Goal: Information Seeking & Learning: Learn about a topic

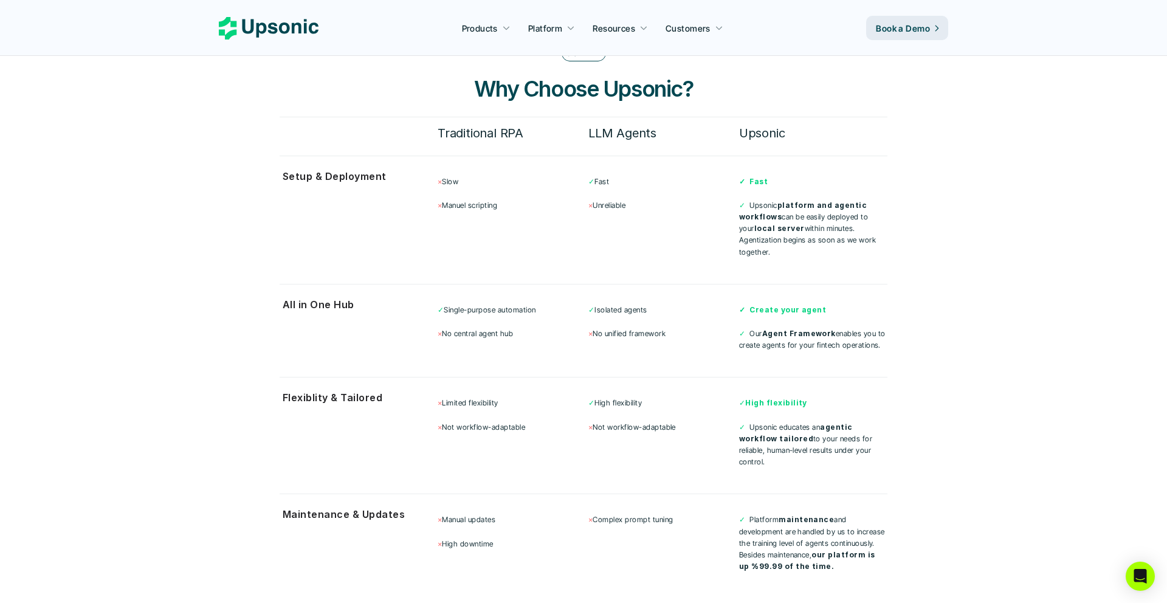
scroll to position [3199, 0]
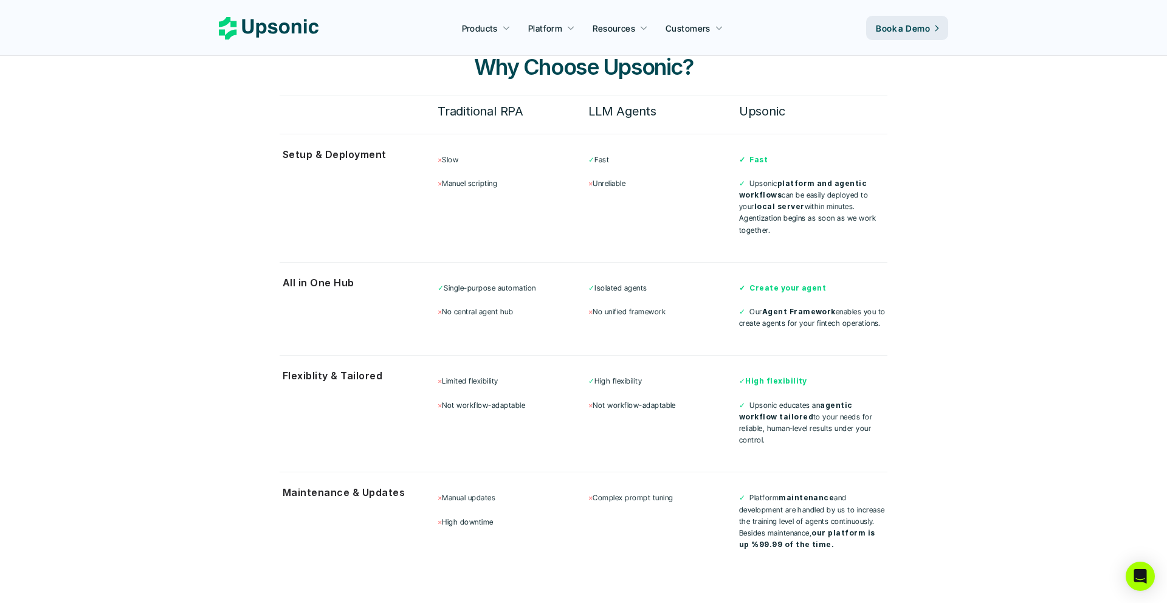
click at [602, 177] on p "× Unreliable" at bounding box center [662, 183] width 148 height 12
click at [616, 154] on p "✓ Fast" at bounding box center [662, 160] width 148 height 12
click at [609, 154] on p "✓ Fast" at bounding box center [662, 160] width 148 height 12
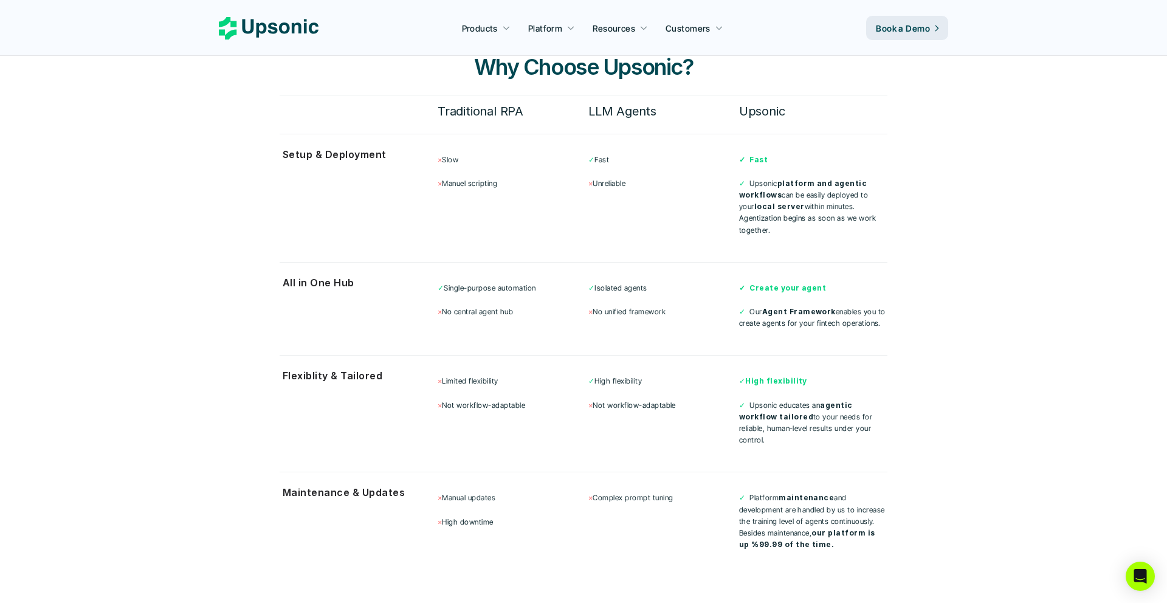
click at [617, 177] on p "× Unreliable" at bounding box center [662, 183] width 148 height 12
click at [638, 177] on p "× Unreliable" at bounding box center [662, 183] width 148 height 12
click at [608, 154] on p "✓ Fast" at bounding box center [662, 160] width 148 height 12
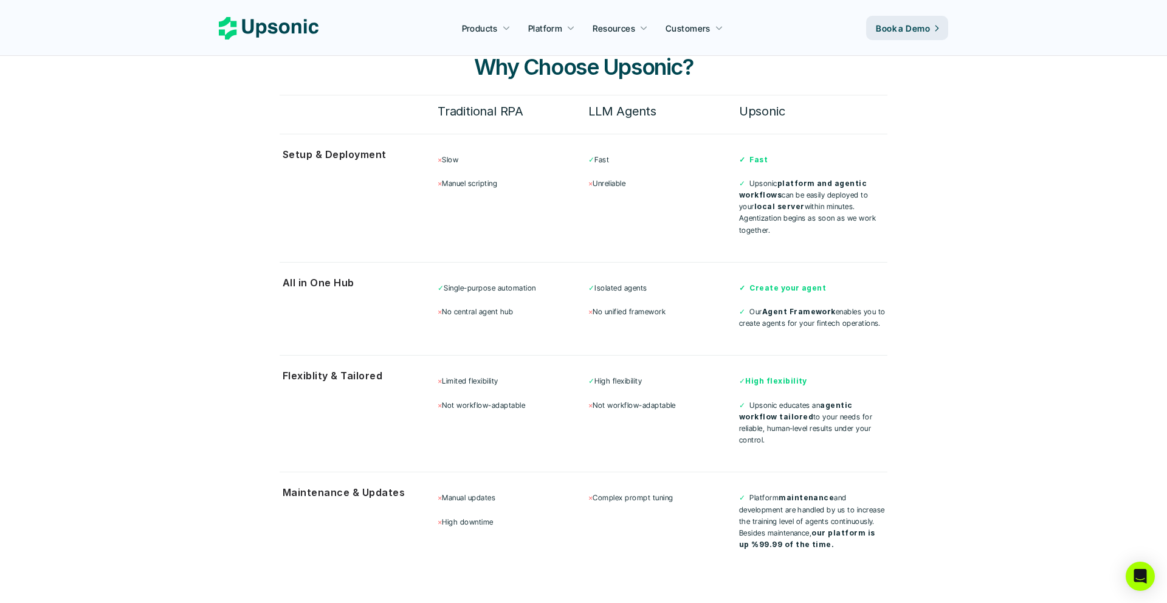
click at [610, 177] on p "× Unreliable" at bounding box center [662, 183] width 148 height 12
click at [608, 154] on p "✓ Fast" at bounding box center [662, 160] width 148 height 12
click at [611, 177] on p "× Unreliable" at bounding box center [662, 183] width 148 height 12
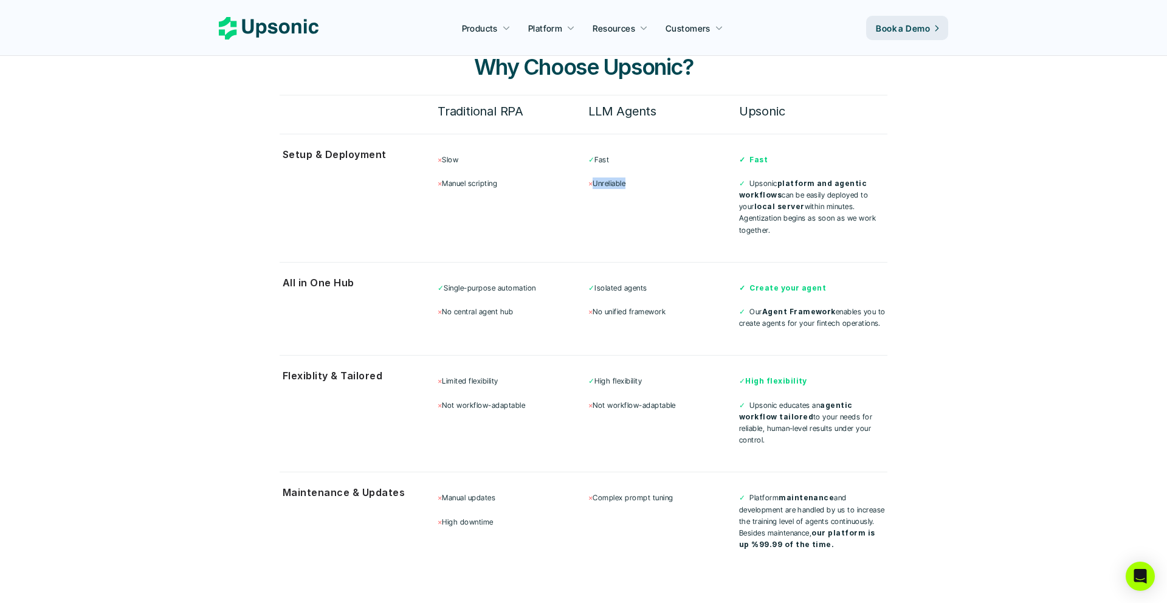
click at [611, 177] on p "× Unreliable" at bounding box center [662, 183] width 148 height 12
click at [608, 152] on p "✓ Fast" at bounding box center [662, 158] width 148 height 12
click at [621, 176] on p "× Unreliable" at bounding box center [662, 182] width 148 height 12
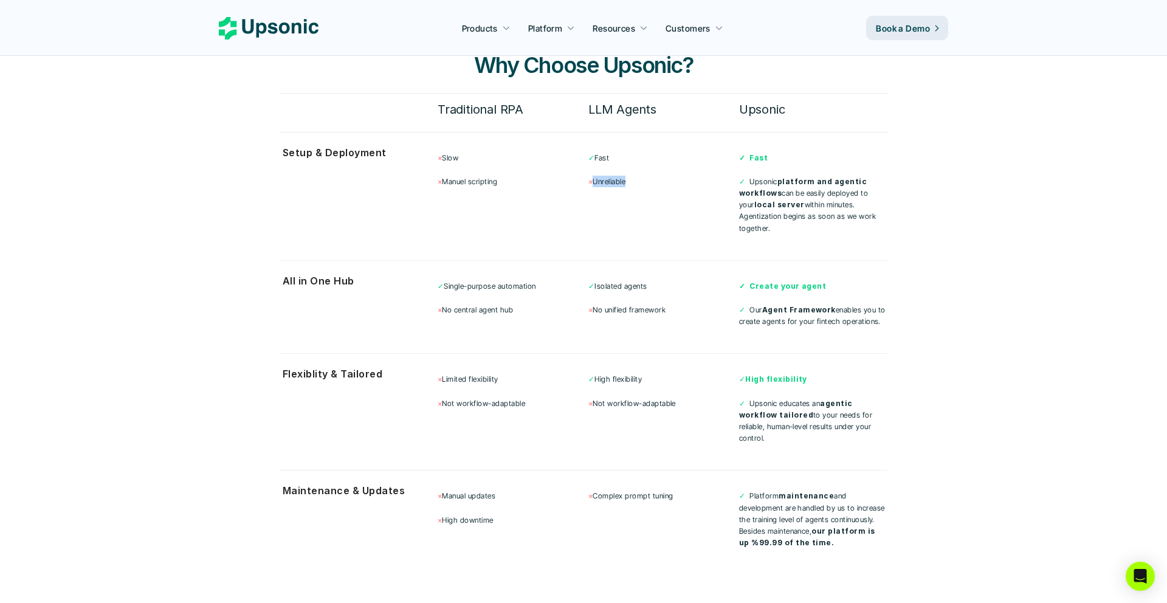
click at [621, 176] on p "× Unreliable" at bounding box center [662, 182] width 148 height 12
click at [636, 156] on div "✓ Fast × Unreliable" at bounding box center [662, 169] width 148 height 35
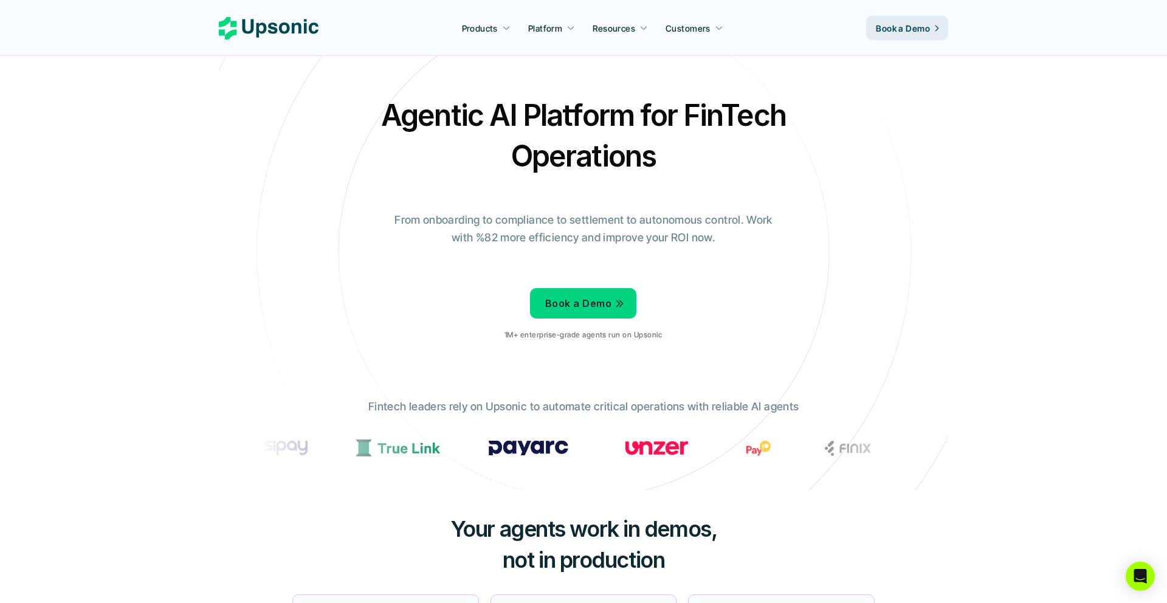
scroll to position [0, 0]
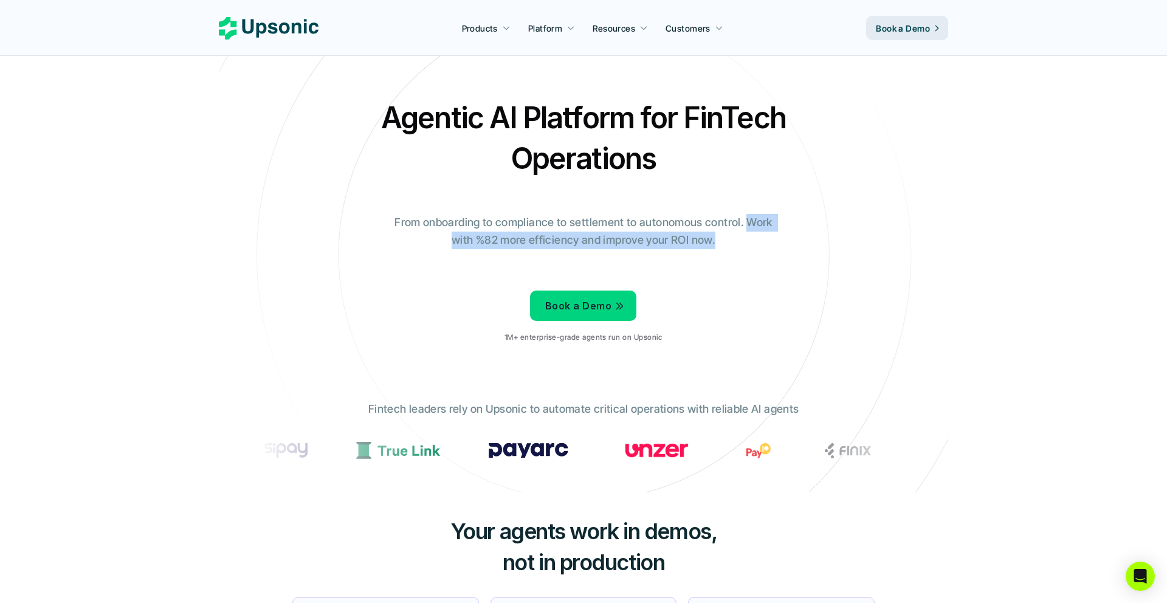
drag, startPoint x: 724, startPoint y: 238, endPoint x: 746, endPoint y: 226, distance: 25.3
click at [746, 226] on p "From onboarding to compliance to settlement to autonomous control. Work with %8…" at bounding box center [583, 231] width 395 height 35
click at [743, 230] on p "From onboarding to compliance to settlement to autonomous control. Work with %8…" at bounding box center [583, 231] width 395 height 35
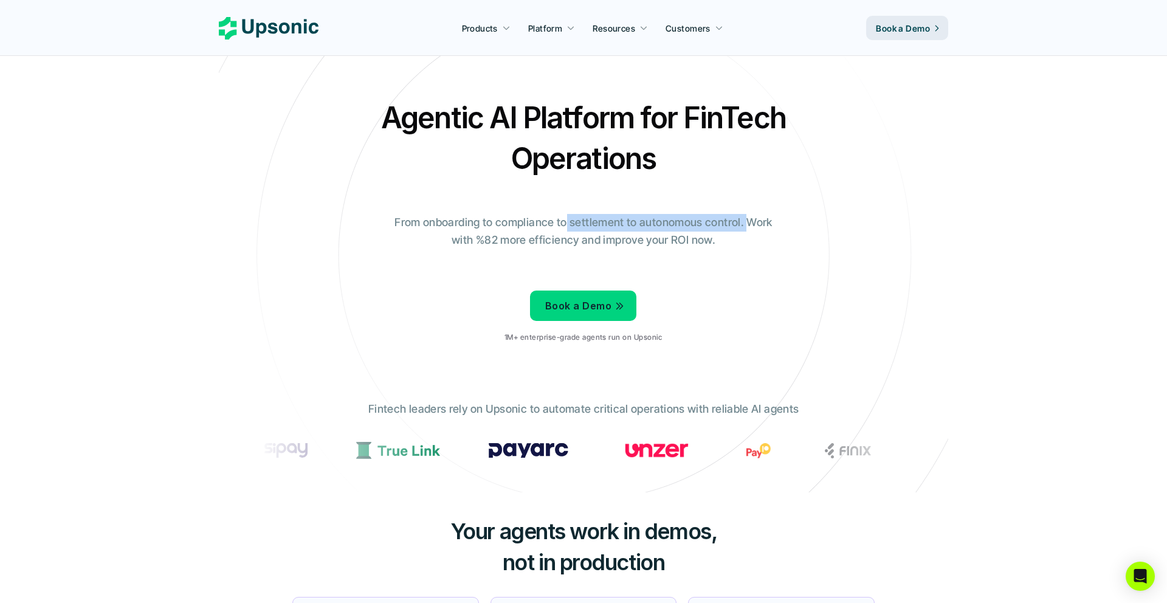
drag, startPoint x: 745, startPoint y: 226, endPoint x: 565, endPoint y: 222, distance: 179.3
click at [566, 222] on p "From onboarding to compliance to settlement to autonomous control. Work with %8…" at bounding box center [583, 231] width 395 height 35
click at [538, 221] on p "From onboarding to compliance to settlement to autonomous control. Work with %8…" at bounding box center [583, 231] width 395 height 35
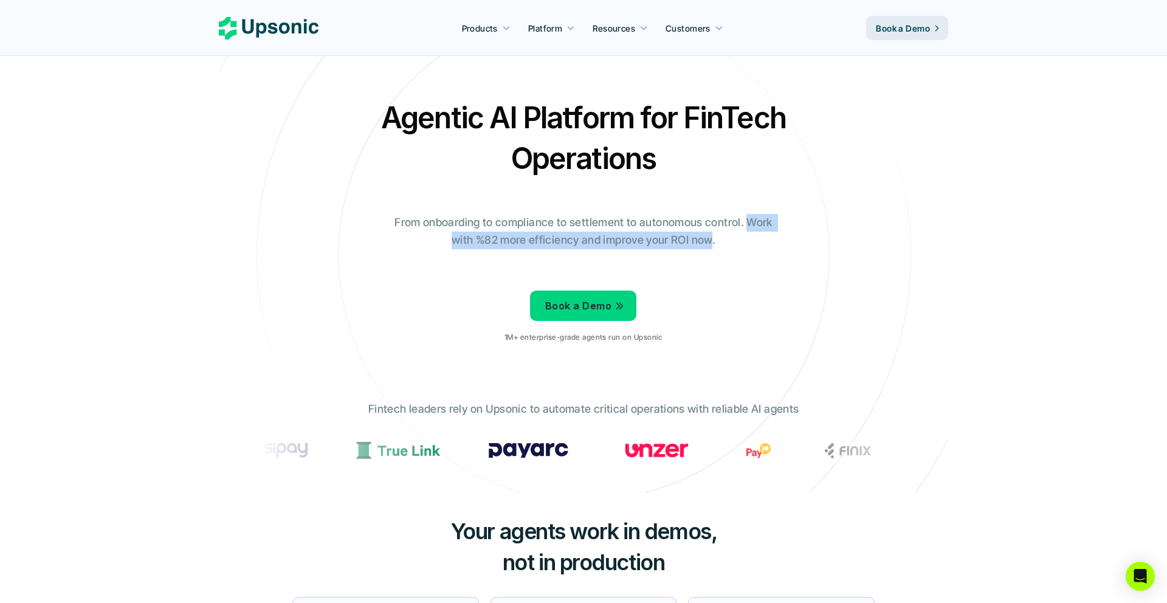
drag, startPoint x: 747, startPoint y: 219, endPoint x: 712, endPoint y: 239, distance: 39.7
click at [712, 239] on p "From onboarding to compliance to settlement to autonomous control. Work with %8…" at bounding box center [583, 231] width 395 height 35
drag, startPoint x: 712, startPoint y: 239, endPoint x: 752, endPoint y: 224, distance: 43.5
click at [752, 224] on p "From onboarding to compliance to settlement to autonomous control. Work with %8…" at bounding box center [583, 231] width 395 height 35
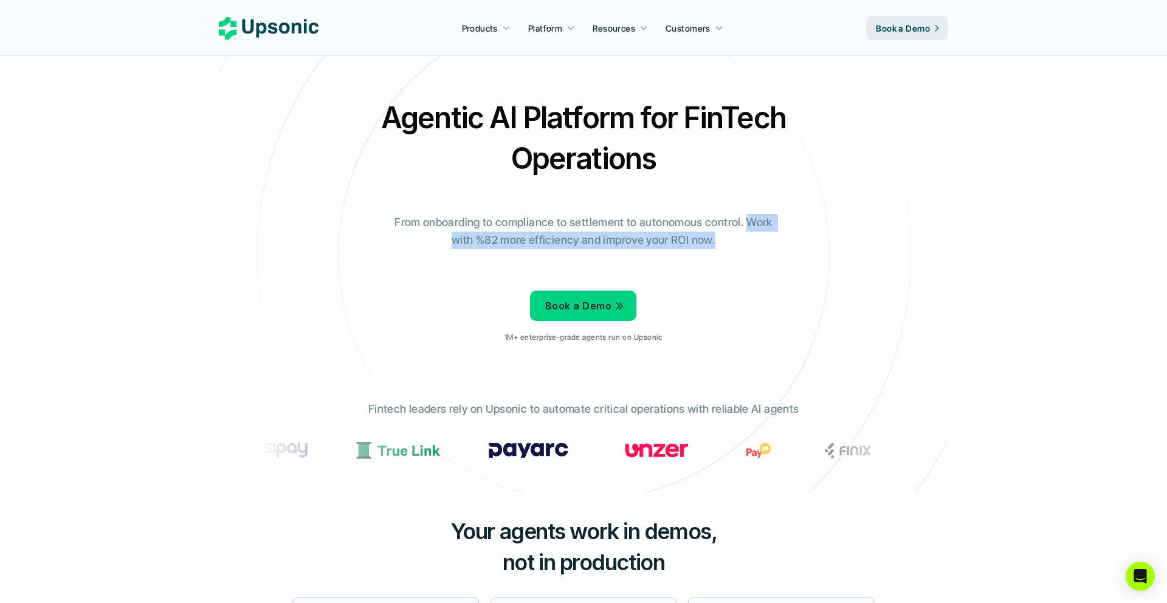
click at [723, 242] on p "From onboarding to compliance to settlement to autonomous control. Work with %8…" at bounding box center [583, 231] width 395 height 35
drag, startPoint x: 745, startPoint y: 223, endPoint x: 709, endPoint y: 236, distance: 38.6
click at [709, 235] on p "From onboarding to compliance to settlement to autonomous control. Work with %8…" at bounding box center [583, 231] width 395 height 35
click at [709, 236] on p "From onboarding to compliance to settlement to autonomous control. Work with %8…" at bounding box center [583, 231] width 395 height 35
drag, startPoint x: 714, startPoint y: 238, endPoint x: 747, endPoint y: 224, distance: 36.2
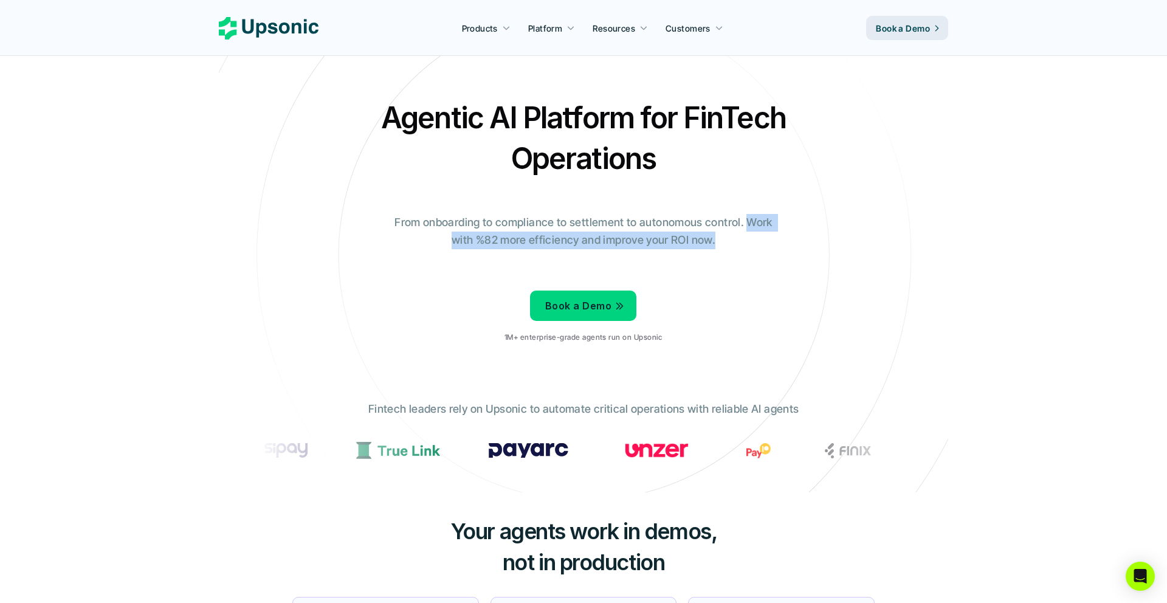
click at [747, 224] on p "From onboarding to compliance to settlement to autonomous control. Work with %8…" at bounding box center [583, 231] width 395 height 35
click at [748, 224] on p "From onboarding to compliance to settlement to autonomous control. Work with %8…" at bounding box center [583, 231] width 395 height 35
click at [611, 335] on p "1M+ enterprise-grade agents run on Upsonic" at bounding box center [582, 337] width 157 height 9
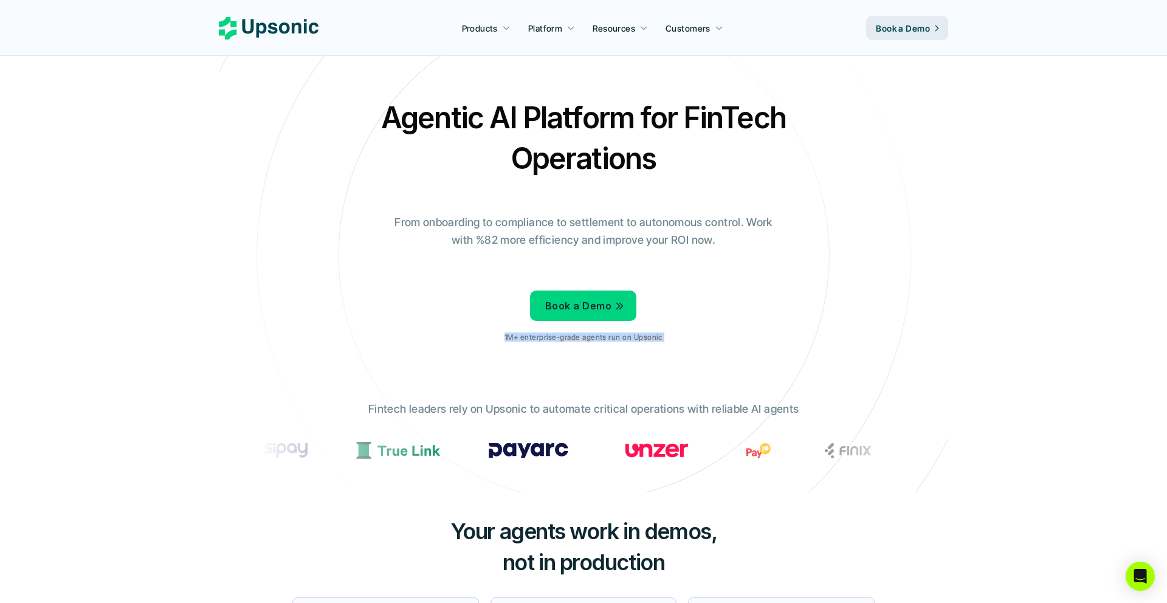
click at [611, 335] on p "1M+ enterprise-grade agents run on Upsonic" at bounding box center [582, 337] width 157 height 9
click at [603, 315] on div at bounding box center [603, 315] width 0 height 0
click at [602, 337] on p "1M+ enterprise-grade agents run on Upsonic" at bounding box center [582, 337] width 157 height 9
click at [416, 407] on p "Fintech leaders rely on Upsonic to automate critical operations with reliable A…" at bounding box center [583, 410] width 430 height 18
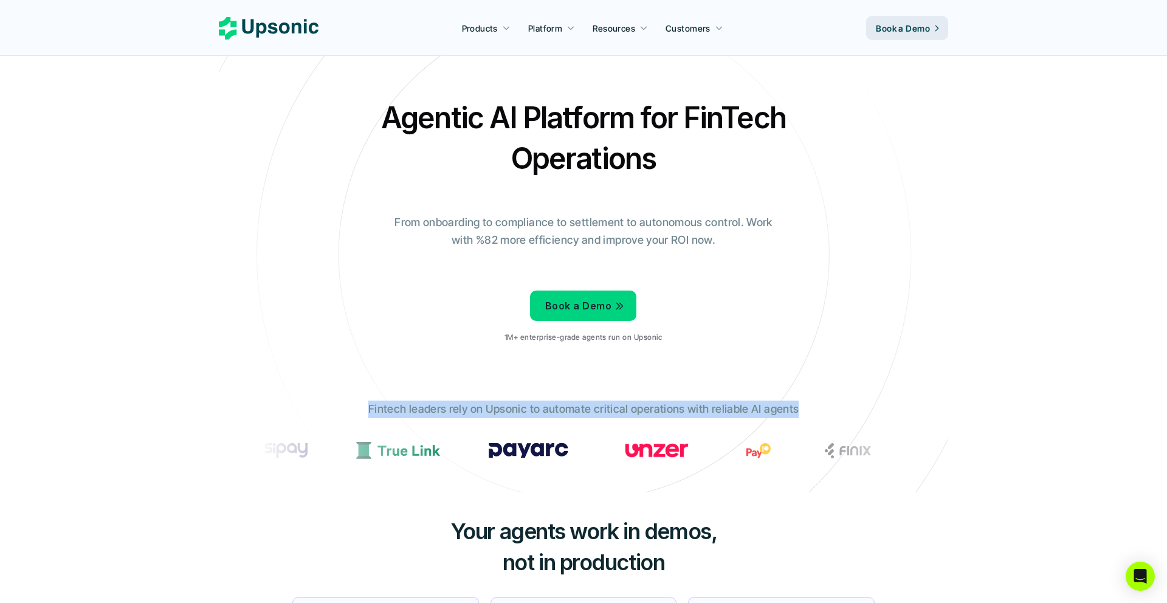
click at [416, 407] on p "Fintech leaders rely on Upsonic to automate critical operations with reliable A…" at bounding box center [583, 410] width 430 height 18
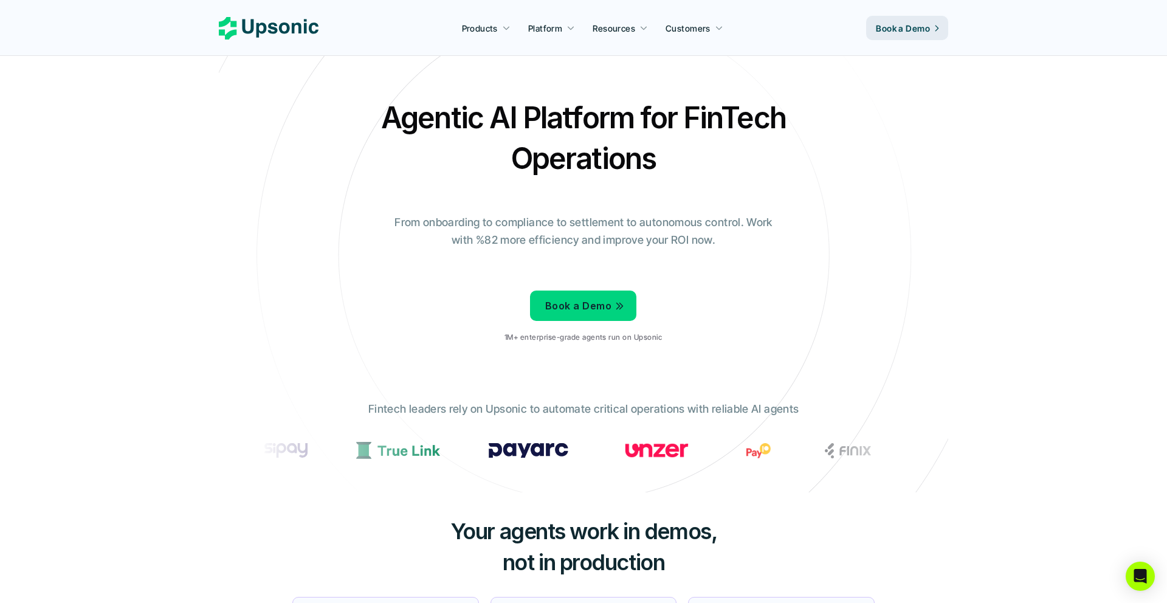
click at [408, 407] on p "Fintech leaders rely on Upsonic to automate critical operations with reliable A…" at bounding box center [583, 410] width 430 height 18
click at [428, 403] on p "Fintech leaders rely on Upsonic to automate critical operations with reliable A…" at bounding box center [583, 410] width 430 height 18
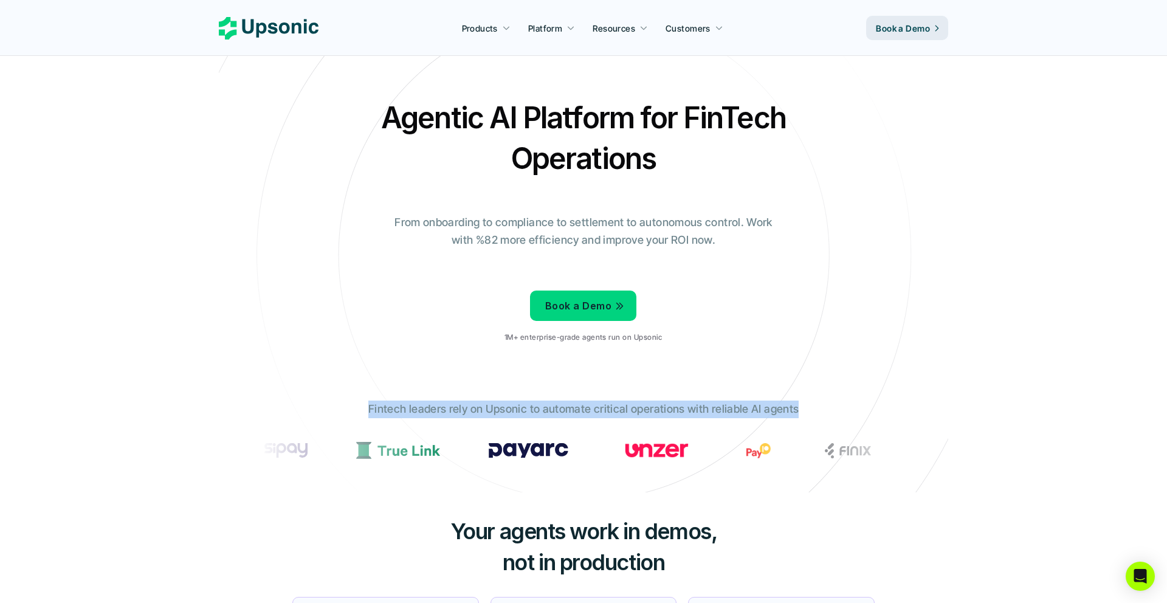
click at [428, 403] on p "Fintech leaders rely on Upsonic to automate critical operations with reliable A…" at bounding box center [583, 410] width 430 height 18
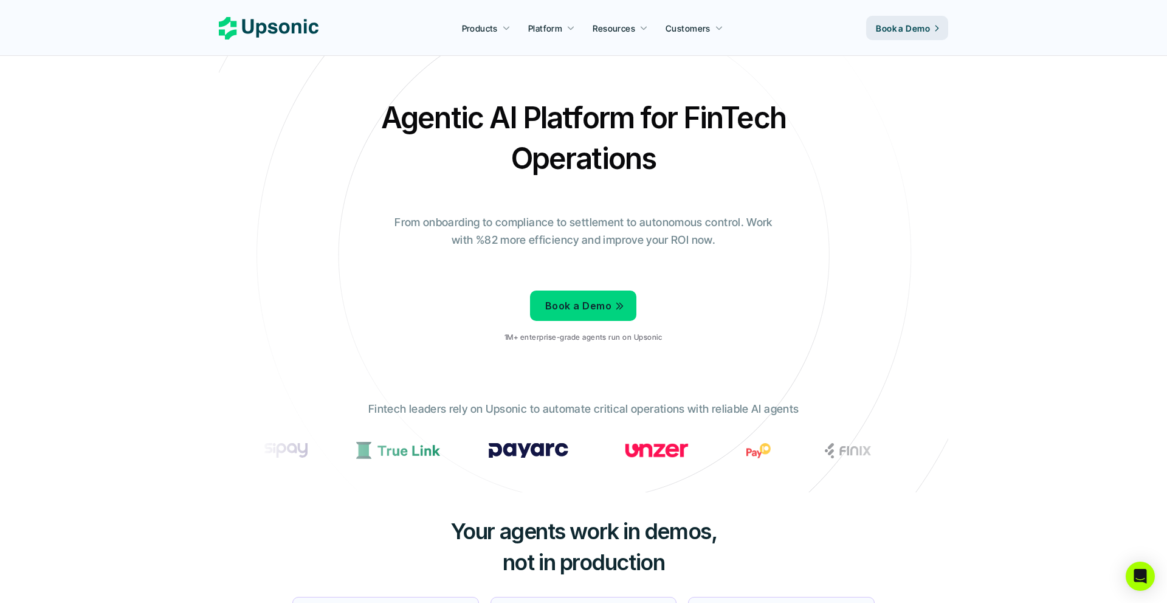
click at [414, 406] on p "Fintech leaders rely on Upsonic to automate critical operations with reliable A…" at bounding box center [583, 410] width 430 height 18
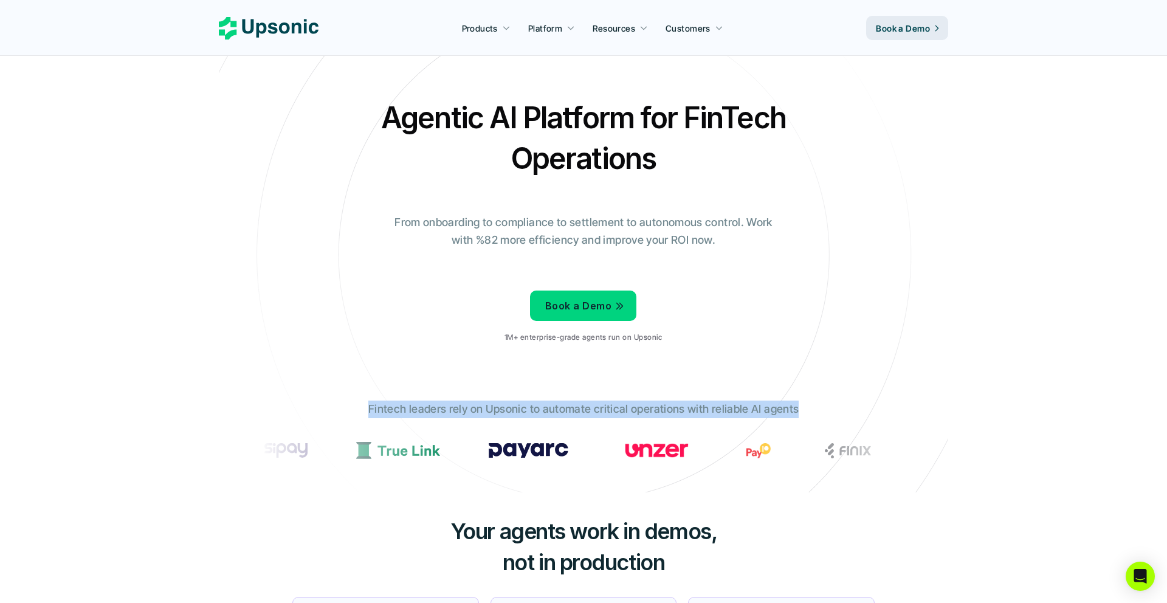
click at [414, 406] on p "Fintech leaders rely on Upsonic to automate critical operations with reliable A…" at bounding box center [583, 410] width 430 height 18
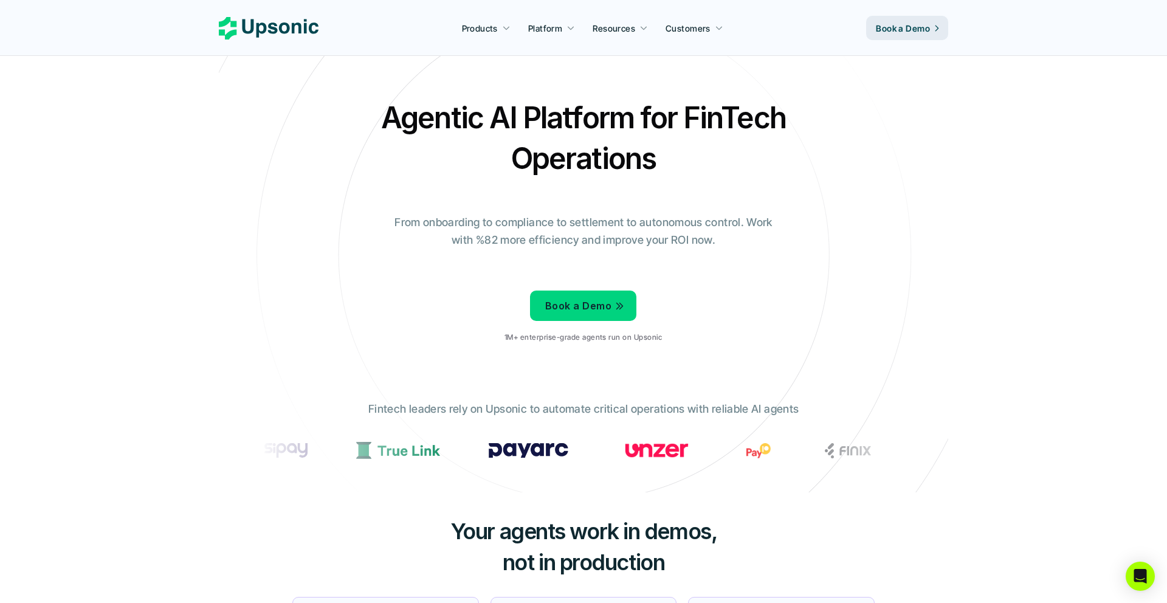
click at [432, 406] on p "Fintech leaders rely on Upsonic to automate critical operations with reliable A…" at bounding box center [583, 410] width 430 height 18
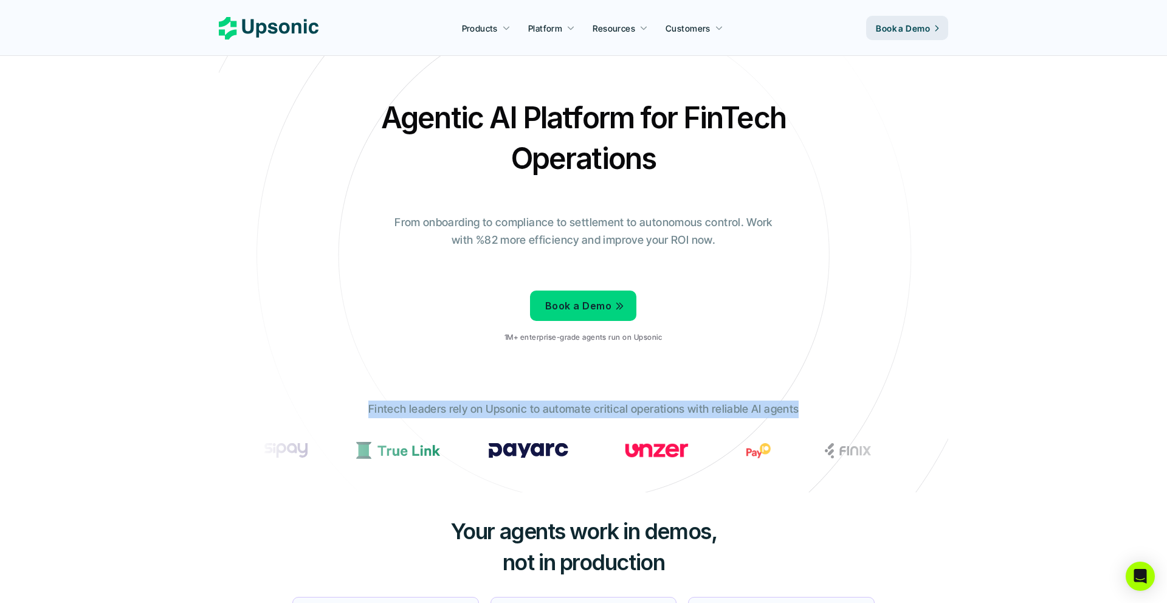
click at [432, 406] on p "Fintech leaders rely on Upsonic to automate critical operations with reliable A…" at bounding box center [583, 410] width 430 height 18
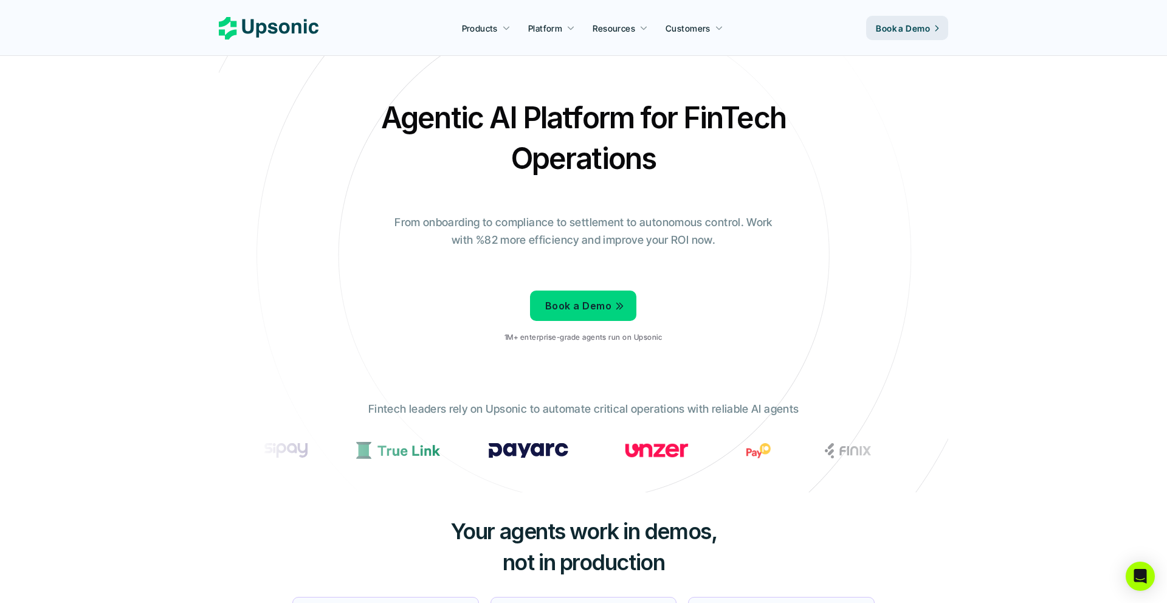
click at [587, 241] on p "From onboarding to compliance to settlement to autonomous control. Work with %8…" at bounding box center [583, 231] width 395 height 35
click at [619, 239] on p "From onboarding to compliance to settlement to autonomous control. Work with %8…" at bounding box center [583, 231] width 395 height 35
click at [658, 242] on p "From onboarding to compliance to settlement to autonomous control. Work with %8…" at bounding box center [583, 231] width 395 height 35
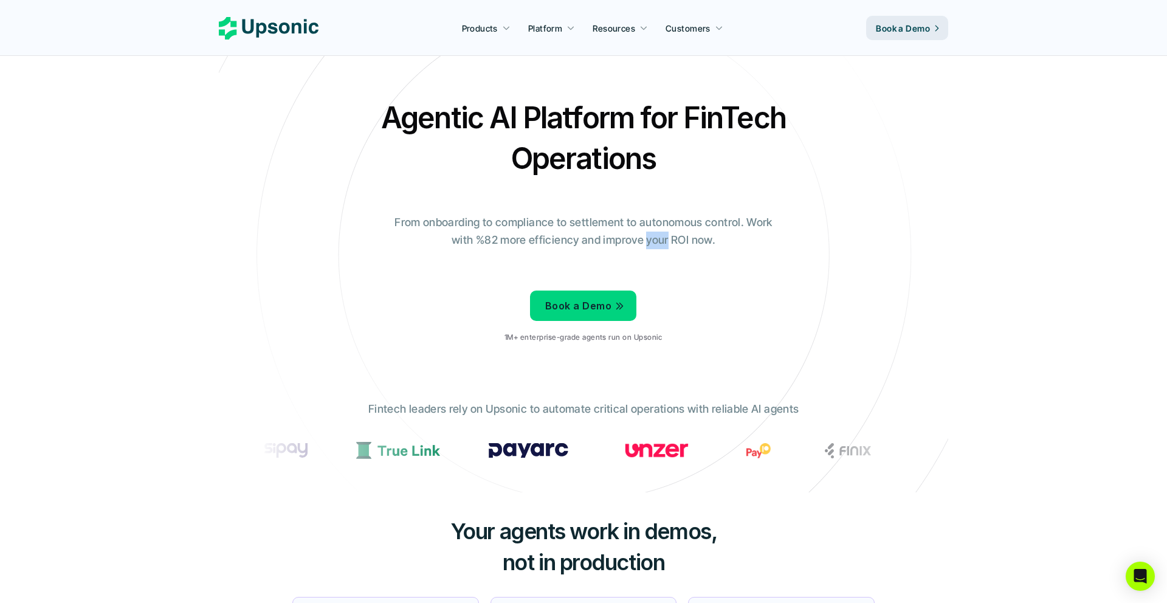
click at [658, 242] on p "From onboarding to compliance to settlement to autonomous control. Work with %8…" at bounding box center [583, 231] width 395 height 35
click at [681, 240] on p "From onboarding to compliance to settlement to autonomous control. Work with %8…" at bounding box center [583, 231] width 395 height 35
click at [700, 240] on p "From onboarding to compliance to settlement to autonomous control. Work with %8…" at bounding box center [583, 231] width 395 height 35
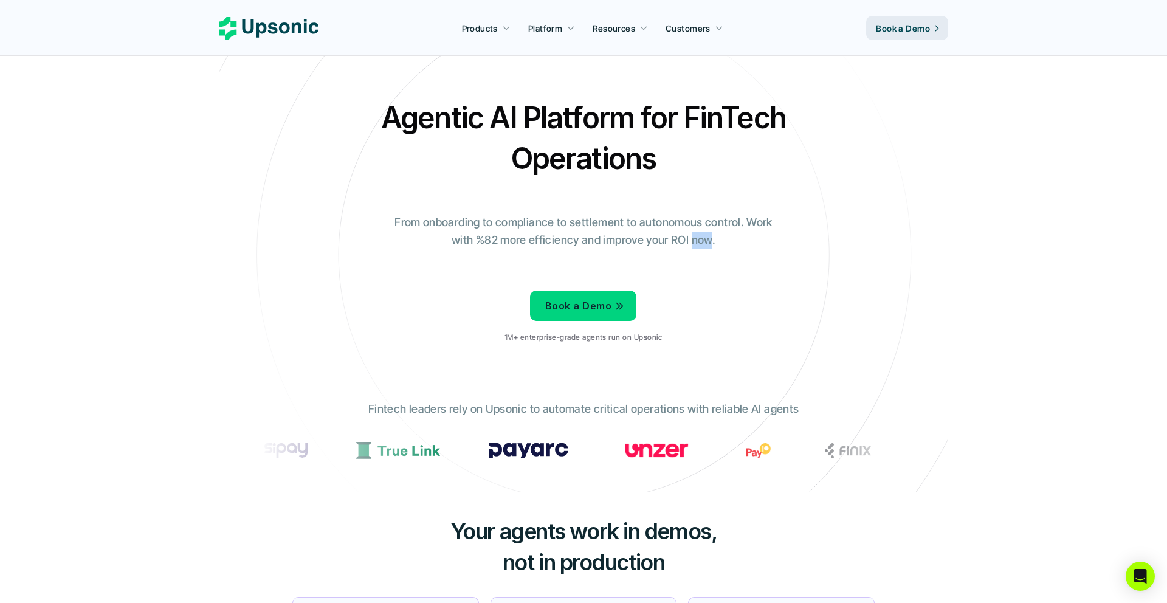
click at [700, 240] on p "From onboarding to compliance to settlement to autonomous control. Work with %8…" at bounding box center [583, 231] width 395 height 35
click at [525, 255] on div "Agentic AI Platform for FinTech Operations From onboarding to compliance to set…" at bounding box center [583, 224] width 711 height 255
